Goal: Task Accomplishment & Management: Manage account settings

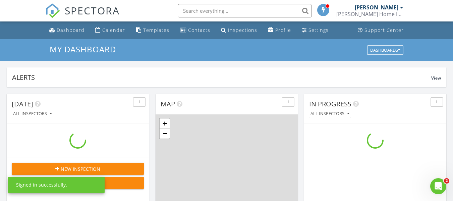
scroll to position [621, 464]
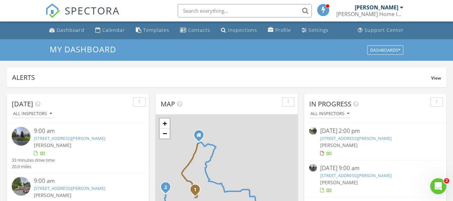
click at [74, 129] on div "9:00 am" at bounding box center [83, 131] width 99 height 8
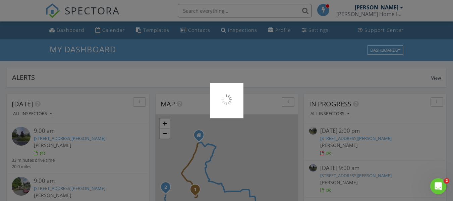
click at [56, 179] on div at bounding box center [226, 100] width 453 height 201
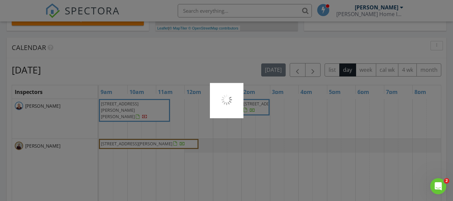
scroll to position [257, 0]
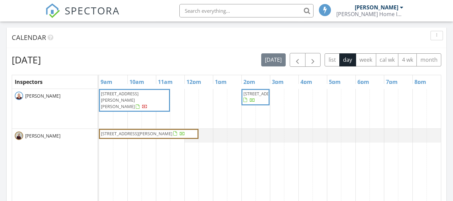
scroll to position [268, 0]
click at [429, 63] on button "month" at bounding box center [429, 59] width 25 height 13
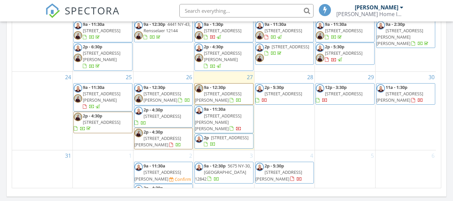
scroll to position [441, 0]
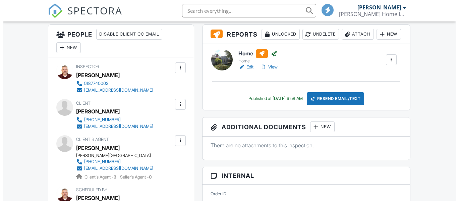
scroll to position [174, 0]
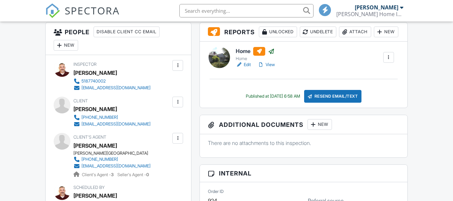
click at [179, 141] on div at bounding box center [177, 138] width 7 height 7
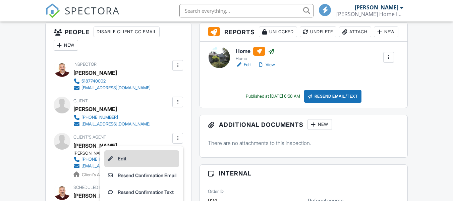
click at [139, 157] on li "Edit" at bounding box center [141, 158] width 75 height 17
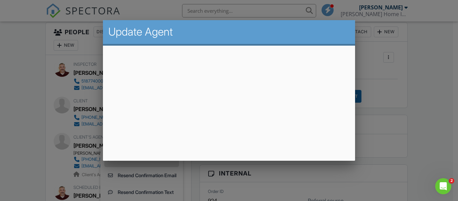
scroll to position [37, 0]
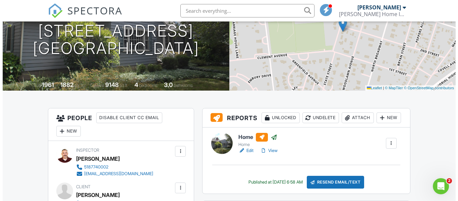
scroll to position [81, 0]
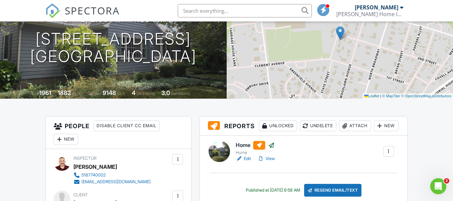
click at [332, 197] on div "Resend Email/Text" at bounding box center [333, 190] width 58 height 13
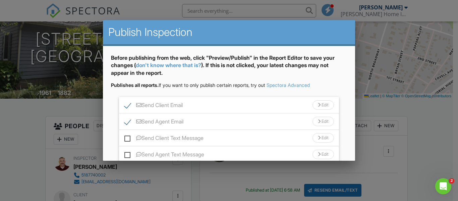
click at [126, 107] on label "Send Client Email" at bounding box center [153, 106] width 58 height 8
checkbox input "false"
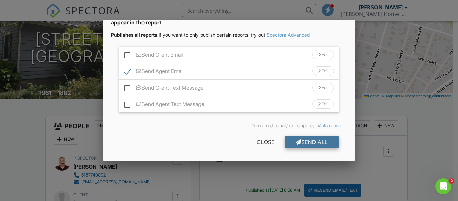
click at [313, 145] on div "Send All" at bounding box center [312, 142] width 54 height 12
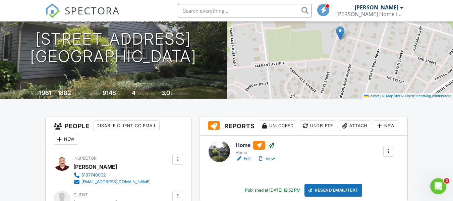
click at [109, 6] on span "SPECTORA" at bounding box center [92, 10] width 55 height 14
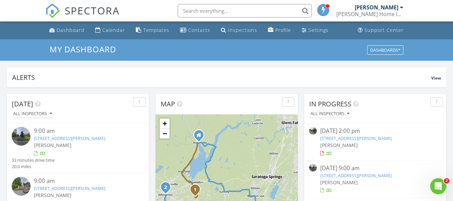
click at [367, 174] on link "536 McQueen Rd, Amsterdam, NY 12010" at bounding box center [355, 175] width 71 height 6
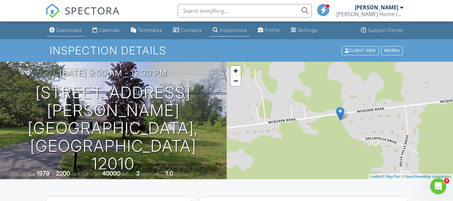
click at [69, 33] on link "Dashboard" at bounding box center [66, 30] width 38 height 12
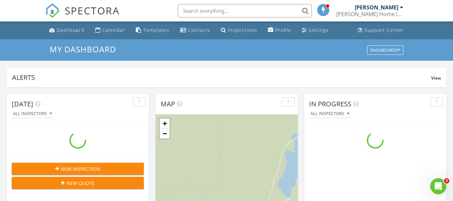
scroll to position [621, 464]
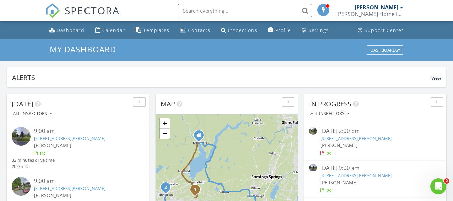
click at [57, 184] on div "9:00 am" at bounding box center [83, 181] width 99 height 8
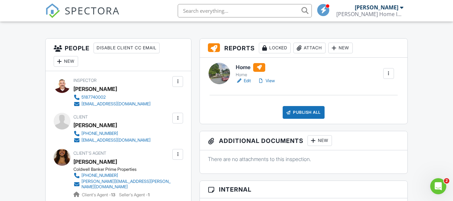
scroll to position [160, 0]
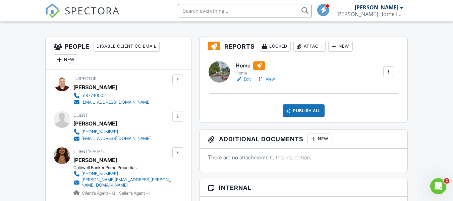
click at [244, 78] on link "Edit" at bounding box center [243, 79] width 15 height 7
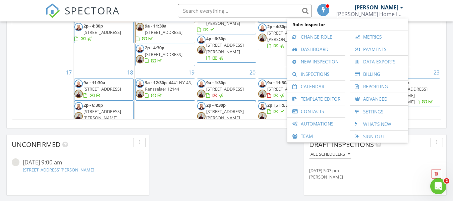
scroll to position [498, 0]
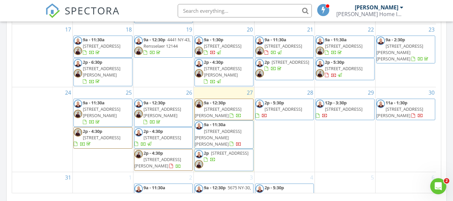
scroll to position [116, 0]
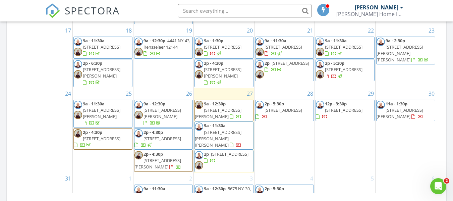
click at [175, 136] on span "[STREET_ADDRESS]" at bounding box center [163, 139] width 38 height 6
